Goal: Find specific page/section: Find specific page/section

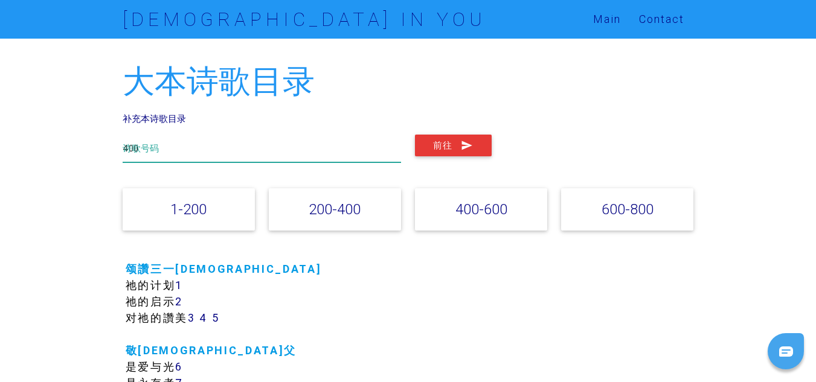
click at [264, 149] on input "400" at bounding box center [262, 149] width 279 height 28
type input "4"
type input "186"
click at [415, 135] on button "前往" at bounding box center [453, 146] width 77 height 22
click at [170, 145] on input "186" at bounding box center [262, 149] width 279 height 28
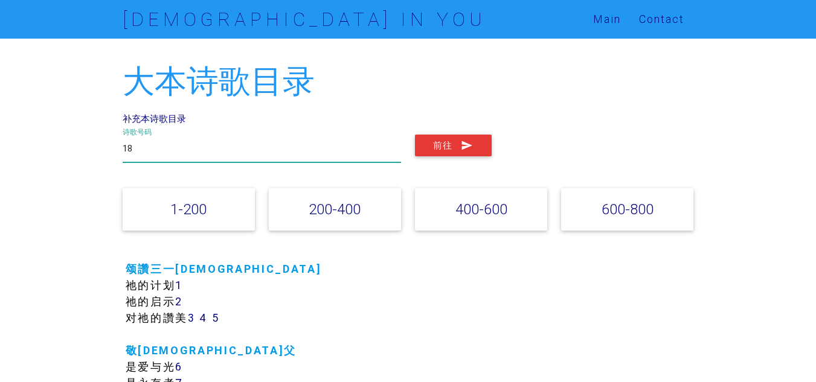
type input "1"
click at [415, 135] on button "前往" at bounding box center [453, 146] width 77 height 22
click at [170, 149] on input "43" at bounding box center [262, 149] width 279 height 28
type input "4"
type input "186"
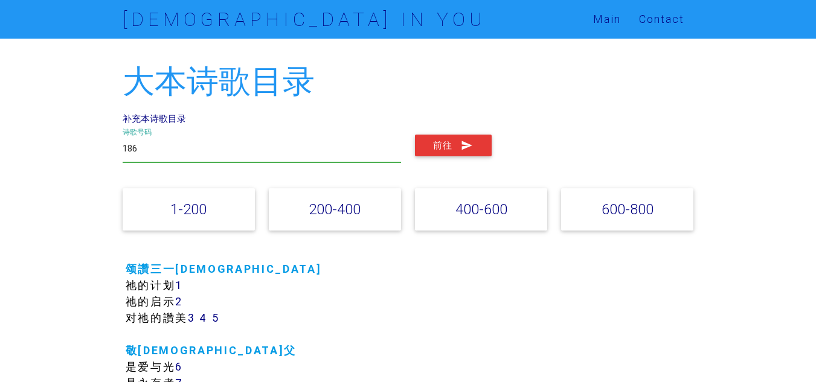
click at [415, 135] on button "前往" at bounding box center [453, 146] width 77 height 22
